Goal: Task Accomplishment & Management: Manage account settings

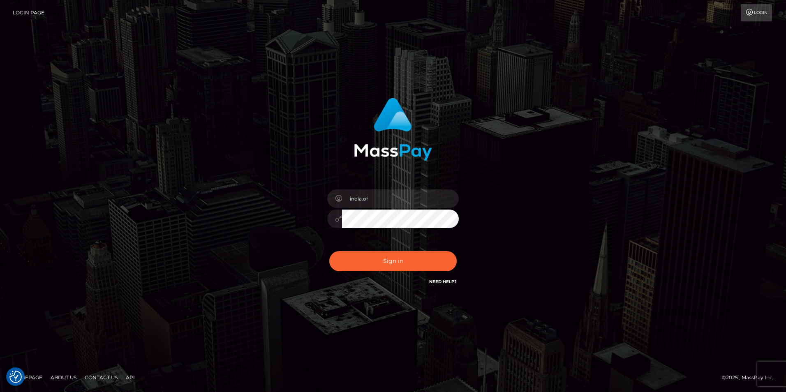
click at [711, 144] on div "india.of Sign in" at bounding box center [393, 196] width 786 height 332
click at [415, 265] on button "Sign in" at bounding box center [392, 261] width 127 height 20
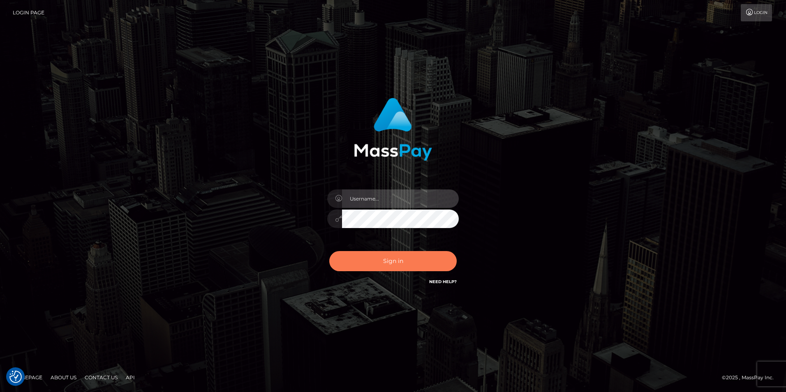
type input "india.of"
click at [413, 265] on button "Sign in" at bounding box center [392, 261] width 127 height 20
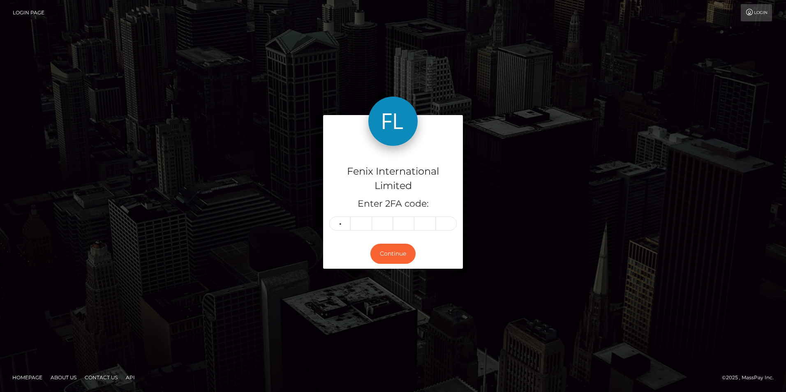
type input "3"
type input "7"
type input "4"
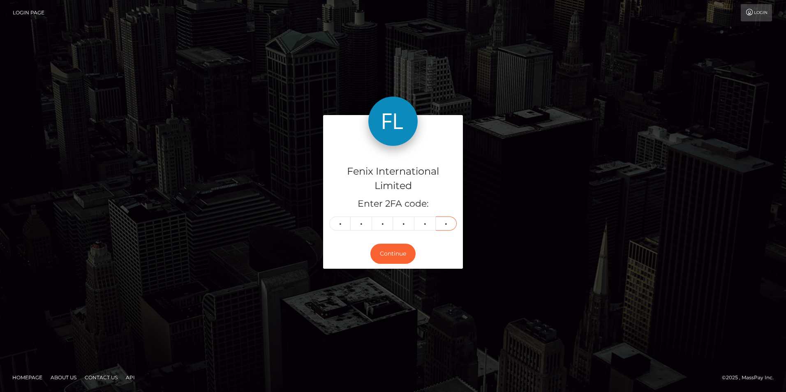
type input "0"
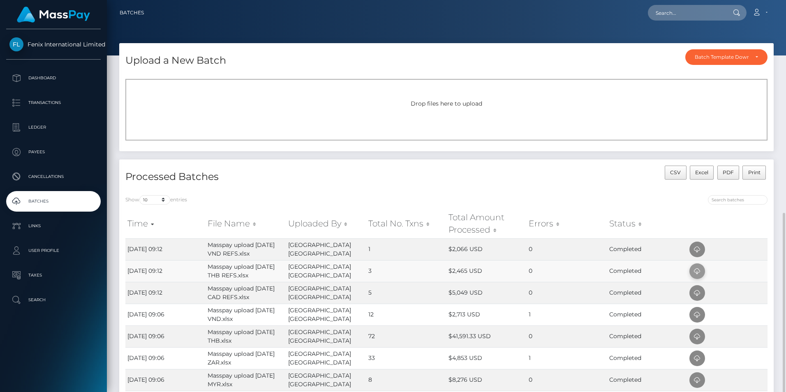
scroll to position [147, 0]
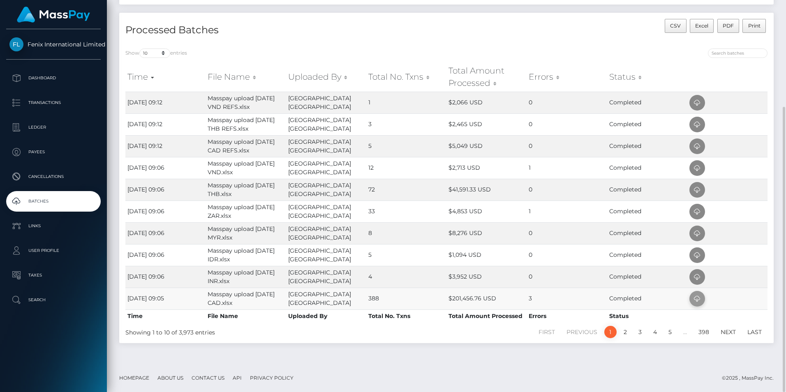
click at [699, 299] on icon at bounding box center [697, 299] width 10 height 10
click at [702, 279] on span at bounding box center [697, 277] width 16 height 16
click at [756, 252] on td at bounding box center [727, 255] width 80 height 22
click at [699, 255] on icon at bounding box center [697, 255] width 10 height 10
click at [747, 232] on td at bounding box center [727, 233] width 80 height 22
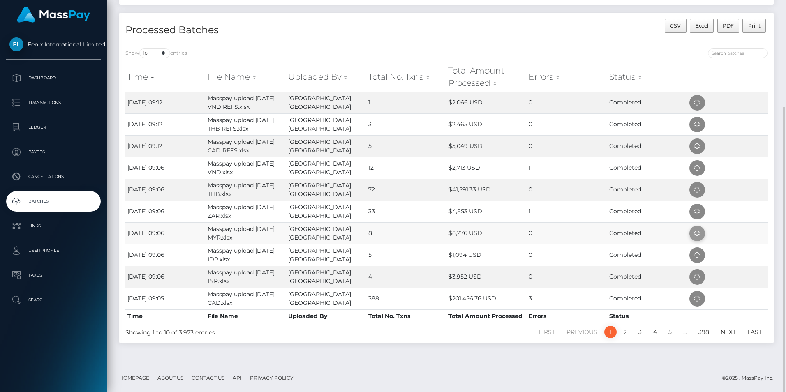
click at [698, 233] on icon at bounding box center [697, 233] width 10 height 10
click at [738, 214] on td at bounding box center [727, 212] width 80 height 22
click at [699, 213] on icon at bounding box center [697, 212] width 10 height 10
click at [750, 189] on td at bounding box center [727, 190] width 80 height 22
click at [696, 190] on icon at bounding box center [697, 190] width 10 height 10
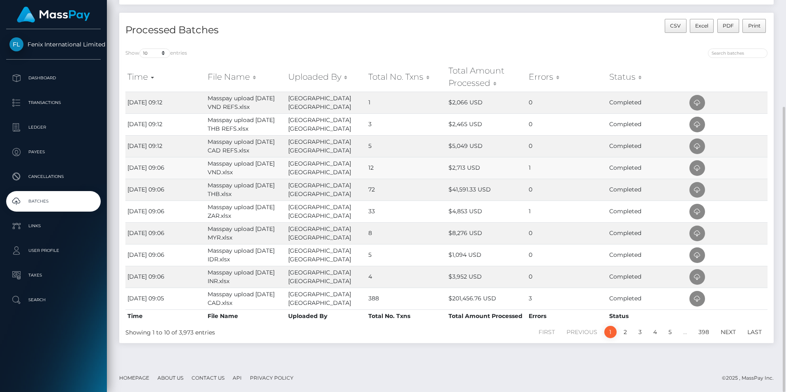
click at [748, 164] on td at bounding box center [727, 168] width 80 height 22
click at [700, 166] on icon at bounding box center [697, 168] width 10 height 10
click at [753, 149] on td at bounding box center [727, 146] width 80 height 22
click at [696, 150] on icon at bounding box center [697, 146] width 10 height 10
click at [760, 146] on td at bounding box center [727, 146] width 80 height 22
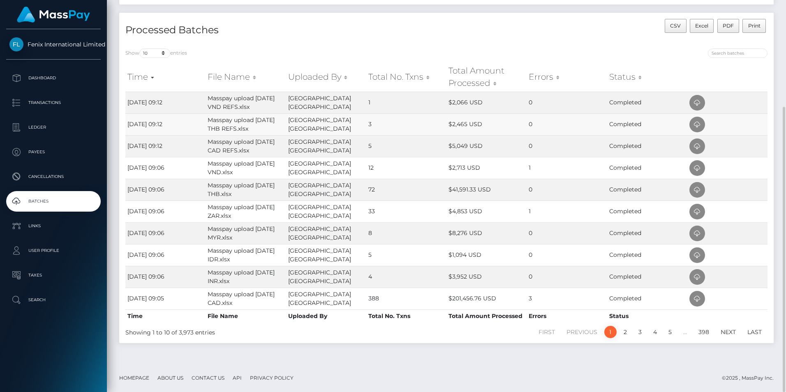
click at [754, 123] on td at bounding box center [727, 124] width 80 height 22
click at [696, 124] on icon at bounding box center [697, 125] width 10 height 10
click at [754, 123] on td at bounding box center [727, 124] width 80 height 22
click at [700, 101] on icon at bounding box center [697, 103] width 10 height 10
click at [531, 33] on div "CSV Excel PDF Print" at bounding box center [609, 30] width 327 height 23
